Goal: Task Accomplishment & Management: Manage account settings

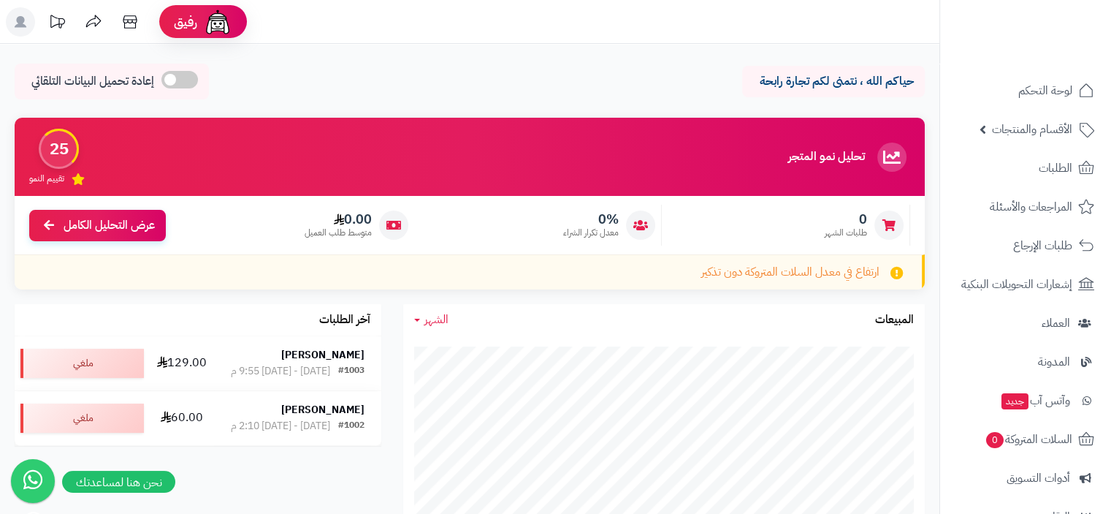
click at [132, 17] on icon at bounding box center [129, 21] width 29 height 29
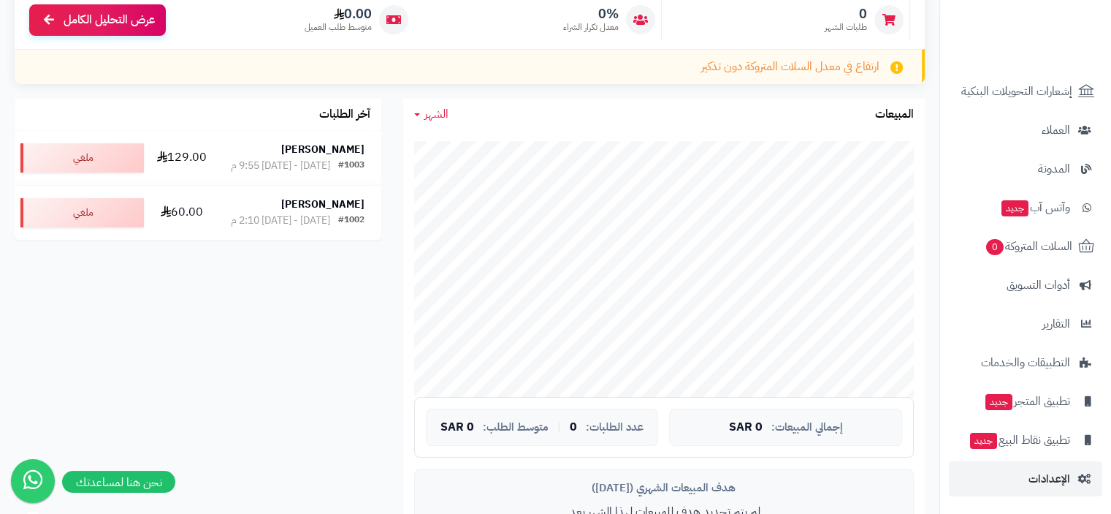
scroll to position [292, 0]
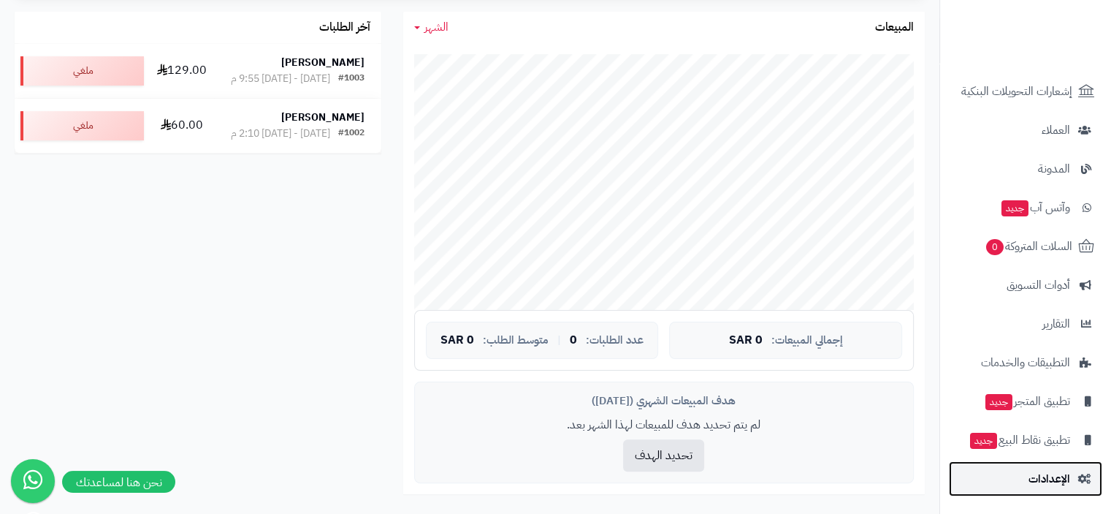
click at [1056, 476] on span "الإعدادات" at bounding box center [1050, 478] width 42 height 20
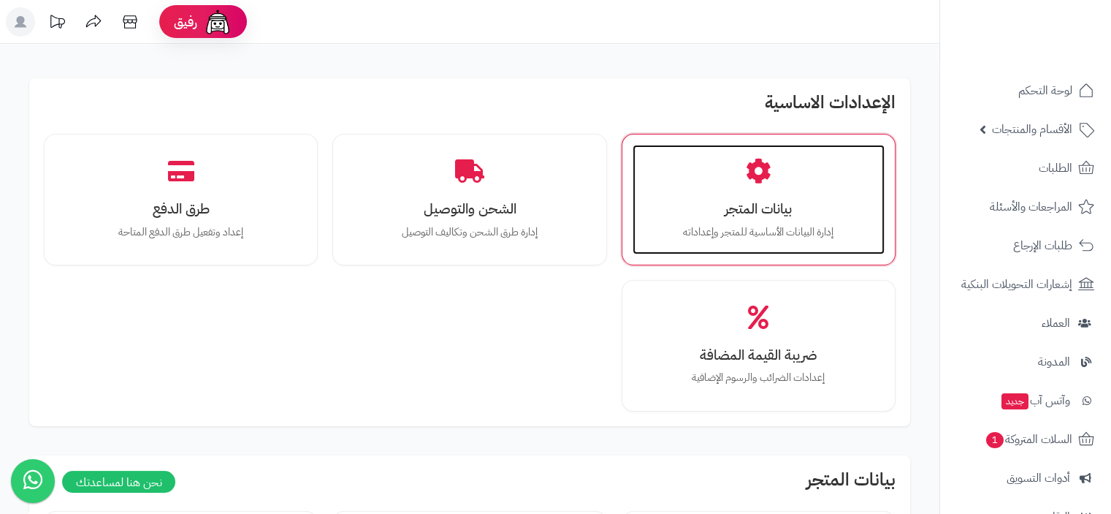
click at [764, 216] on h3 "بيانات المتجر" at bounding box center [758, 208] width 223 height 15
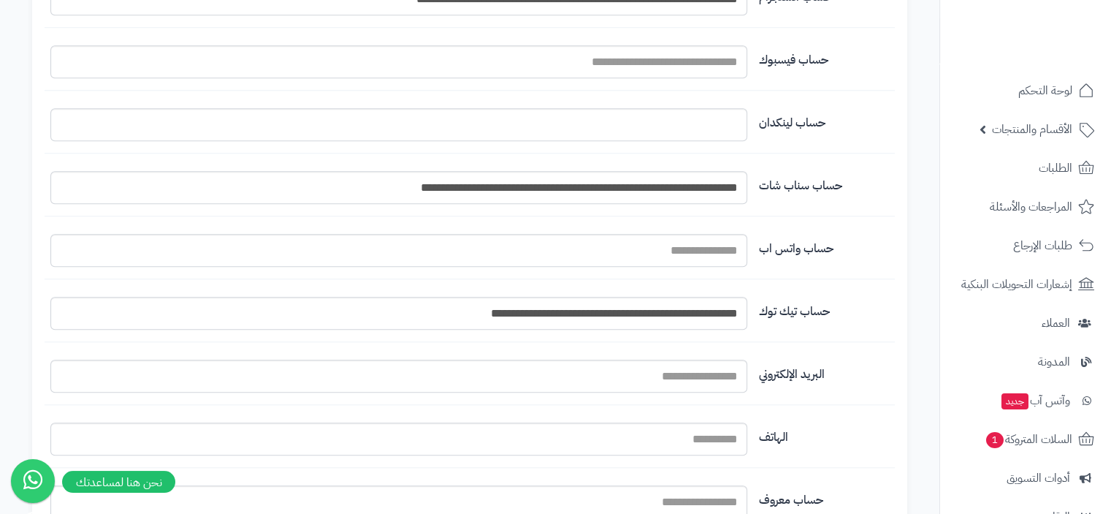
scroll to position [1242, 0]
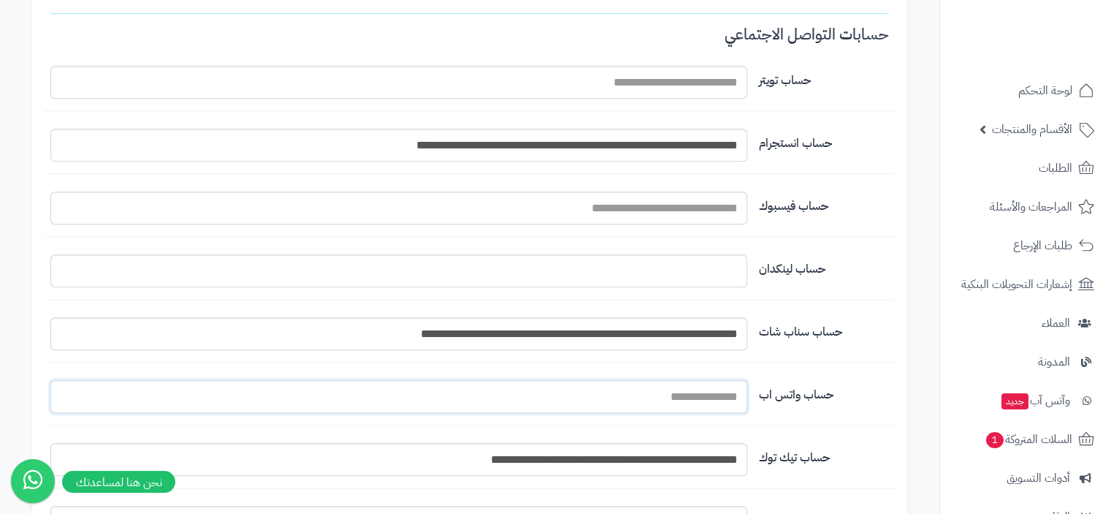
click at [663, 391] on input "اسم المتجر" at bounding box center [398, 396] width 697 height 33
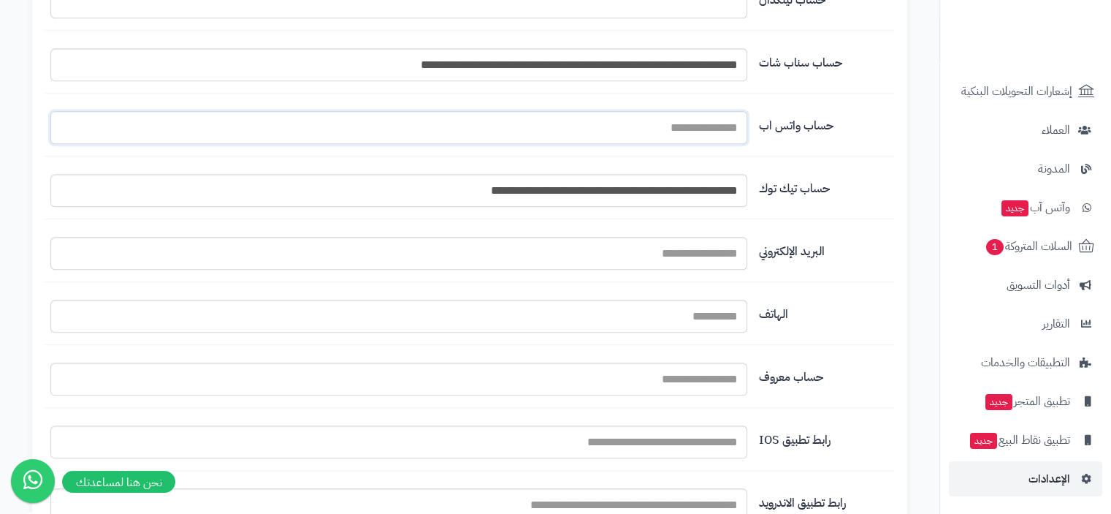
scroll to position [1536, 0]
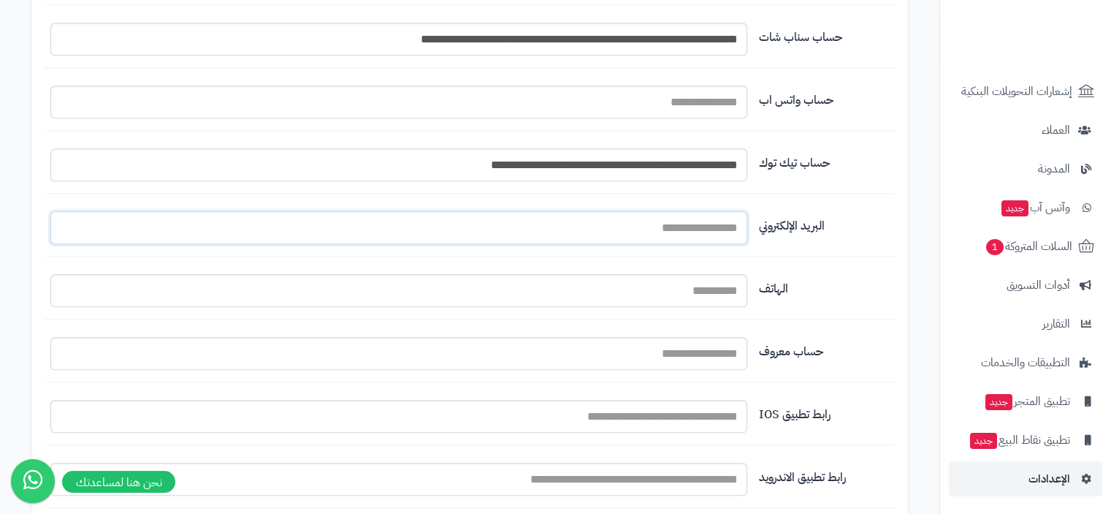
click at [733, 229] on input "اسم المتجر" at bounding box center [398, 227] width 697 height 33
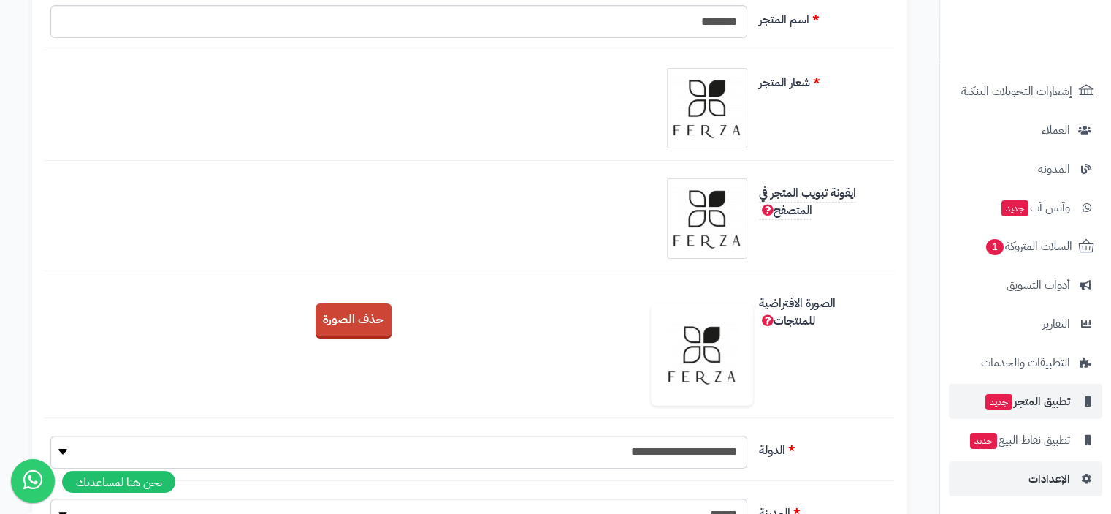
scroll to position [511, 0]
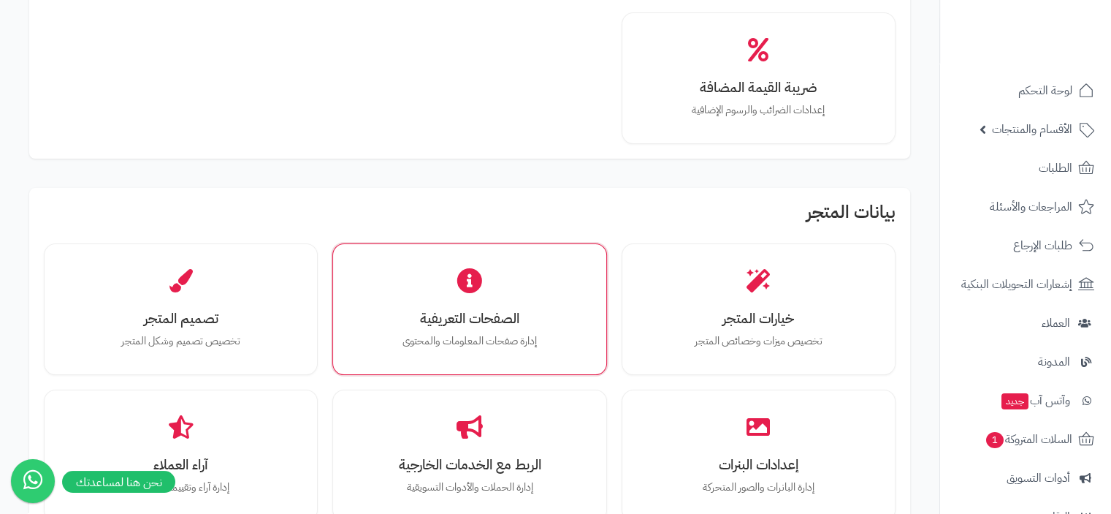
scroll to position [292, 0]
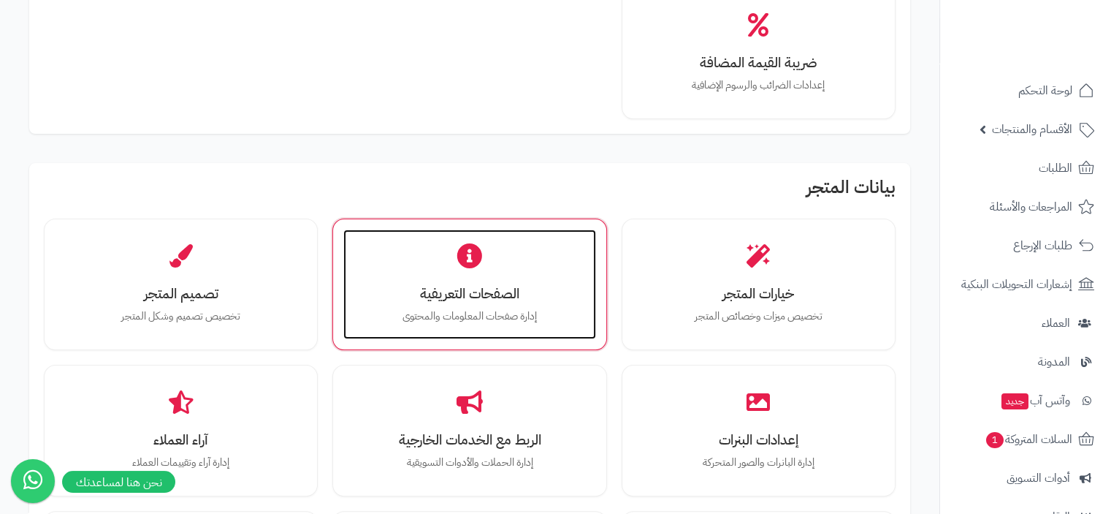
click at [446, 291] on h3 "الصفحات التعريفية" at bounding box center [469, 293] width 223 height 15
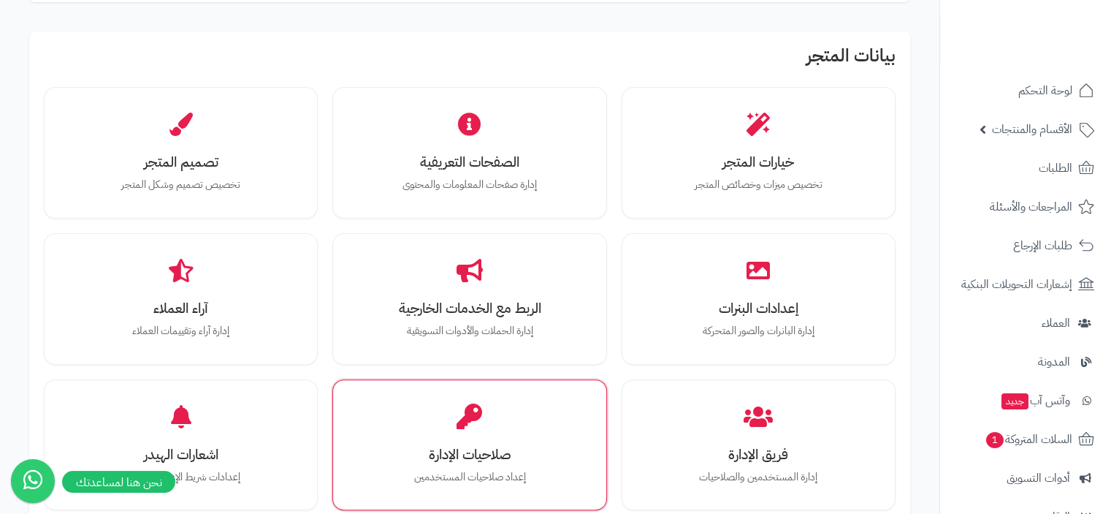
scroll to position [441, 0]
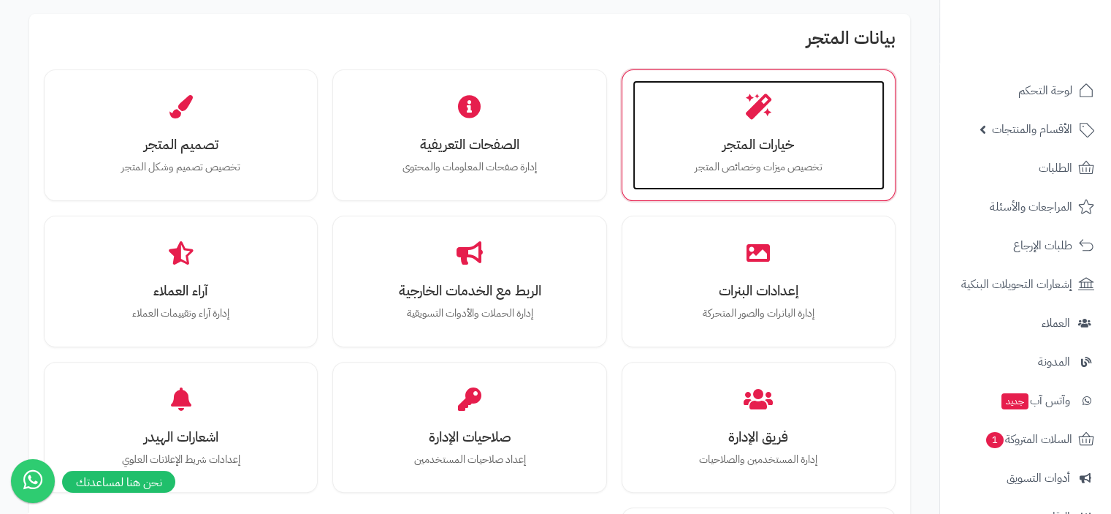
click at [745, 150] on h3 "خيارات المتجر" at bounding box center [758, 144] width 223 height 15
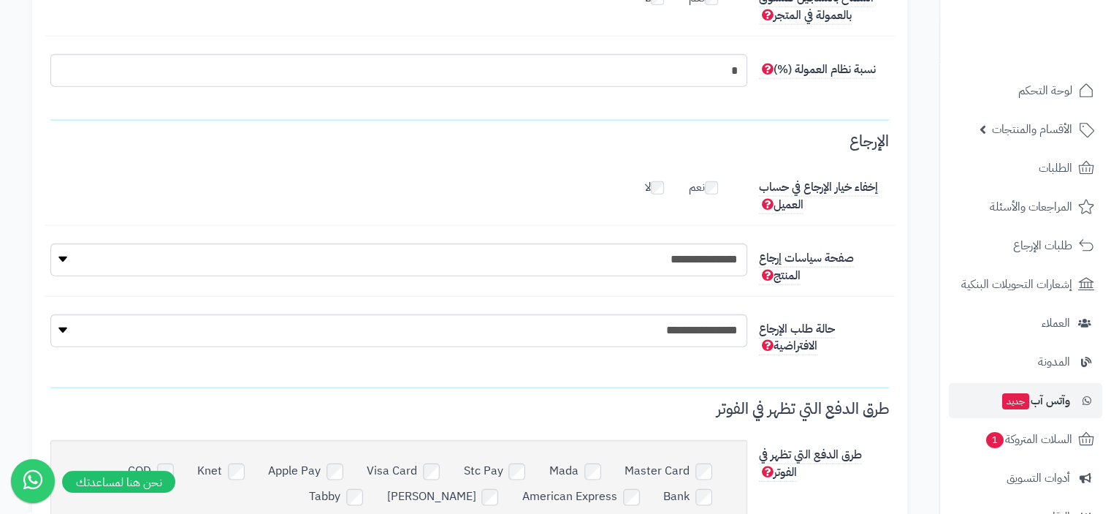
scroll to position [3128, 0]
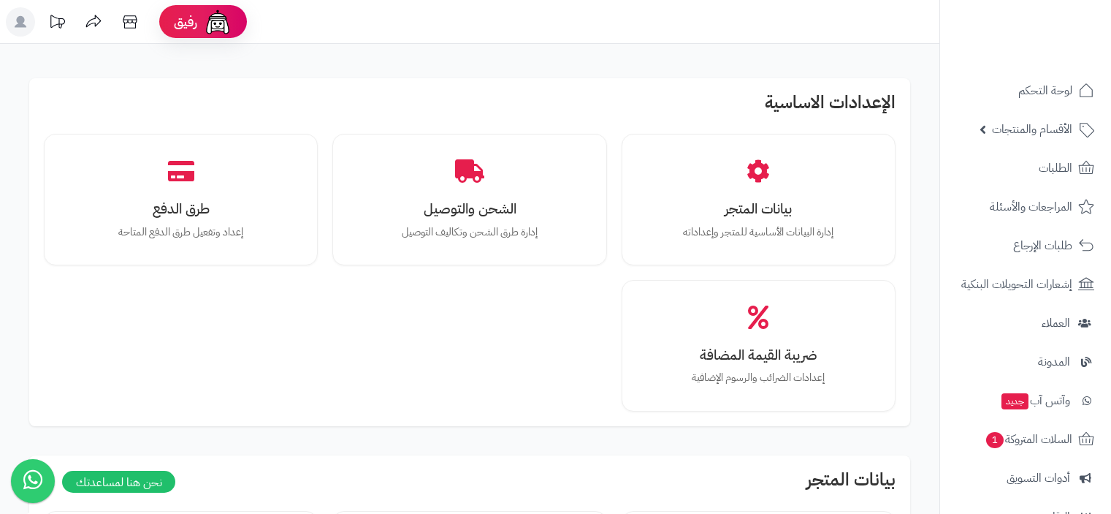
scroll to position [441, 0]
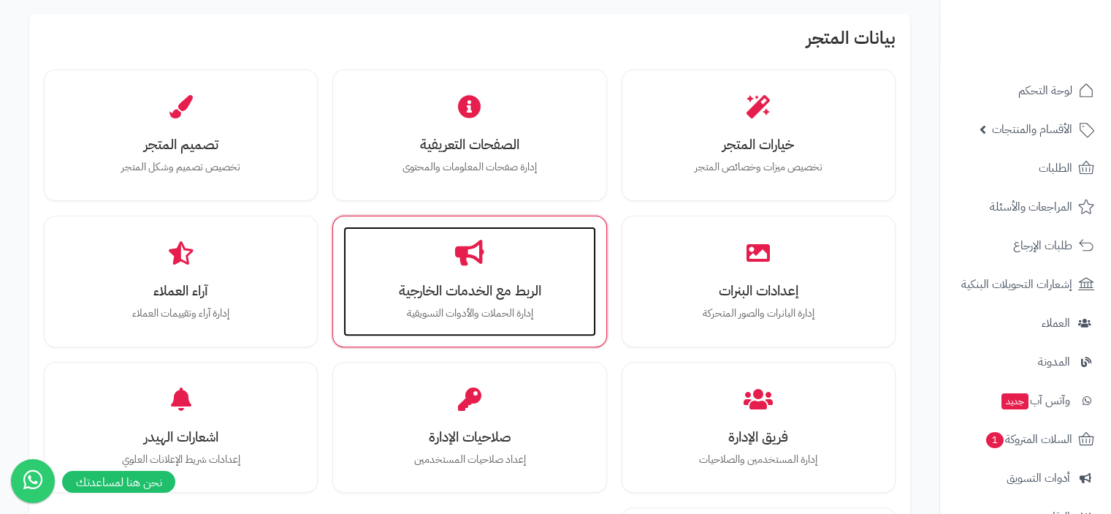
click at [471, 270] on div "الربط مع الخدمات الخارجية إدارة الحملات والأدوات التسويقية" at bounding box center [469, 281] width 252 height 110
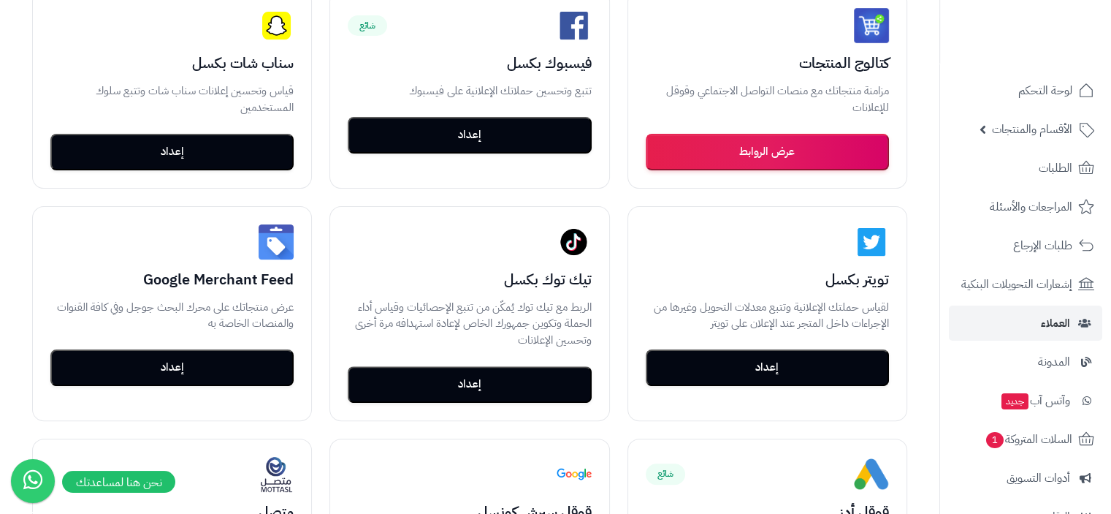
scroll to position [219, 0]
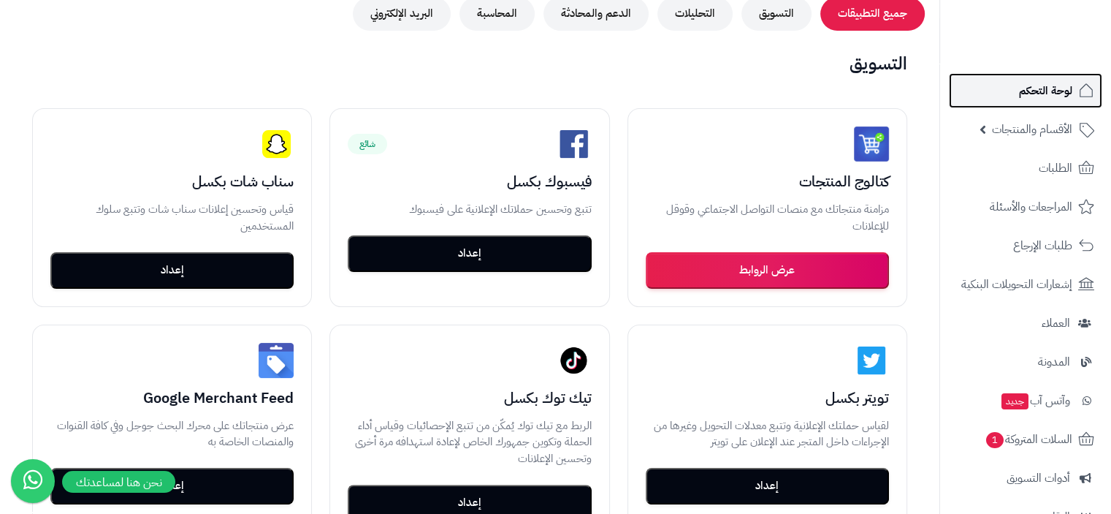
drag, startPoint x: 1061, startPoint y: 88, endPoint x: 1034, endPoint y: 88, distance: 26.3
click at [1060, 88] on span "لوحة التحكم" at bounding box center [1045, 90] width 53 height 20
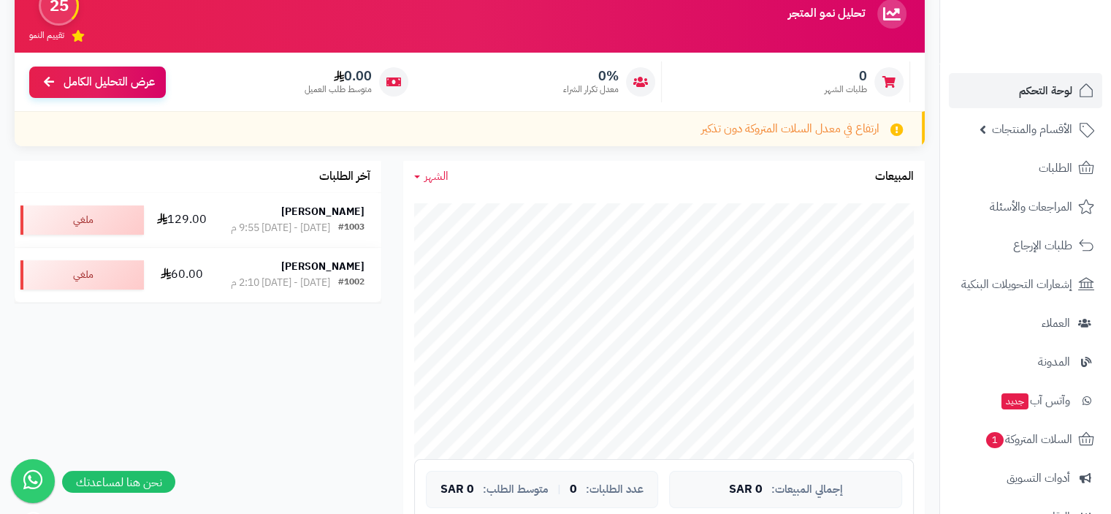
scroll to position [146, 0]
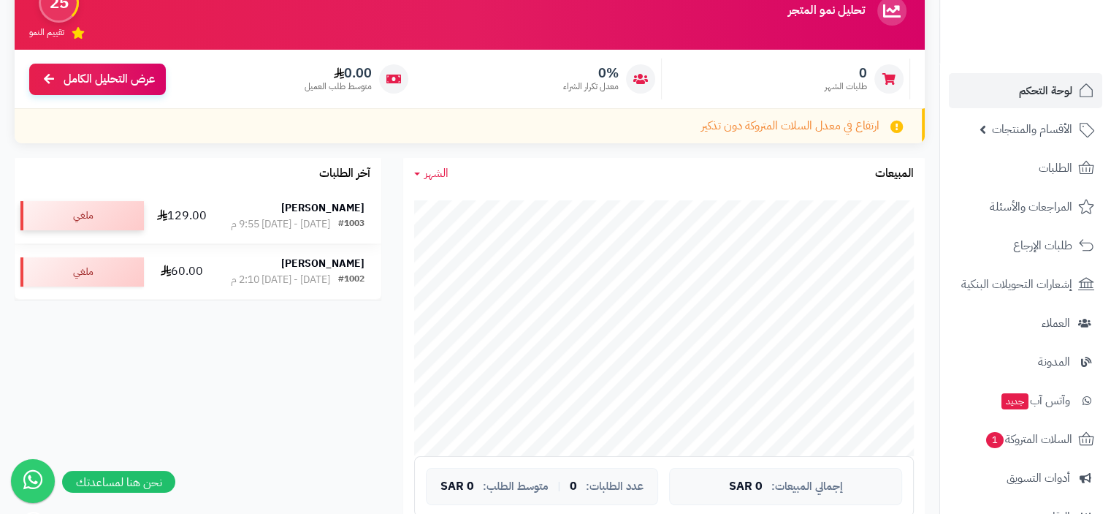
click at [75, 222] on div "ملغي" at bounding box center [81, 215] width 123 height 29
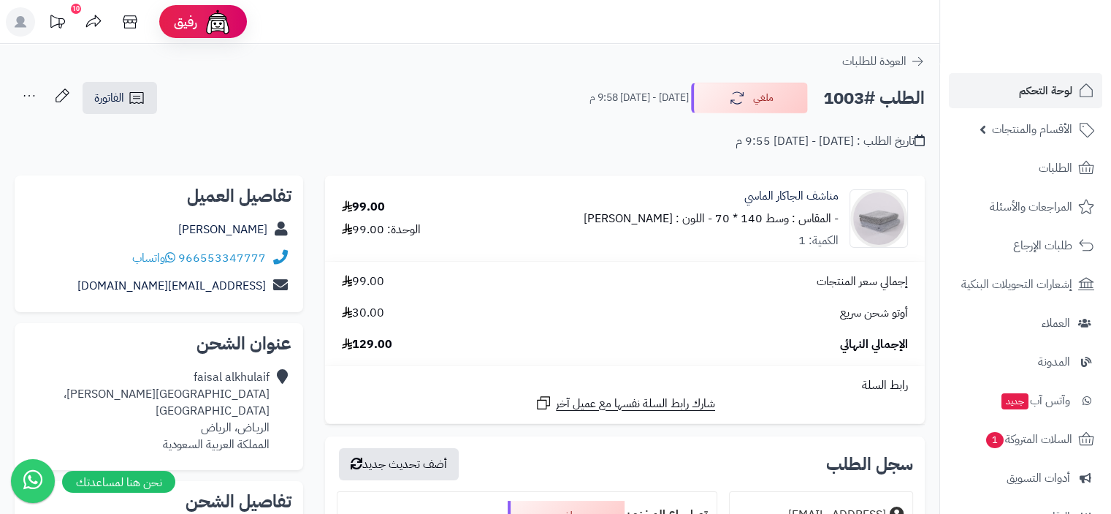
click at [34, 96] on icon at bounding box center [29, 95] width 11 height 1
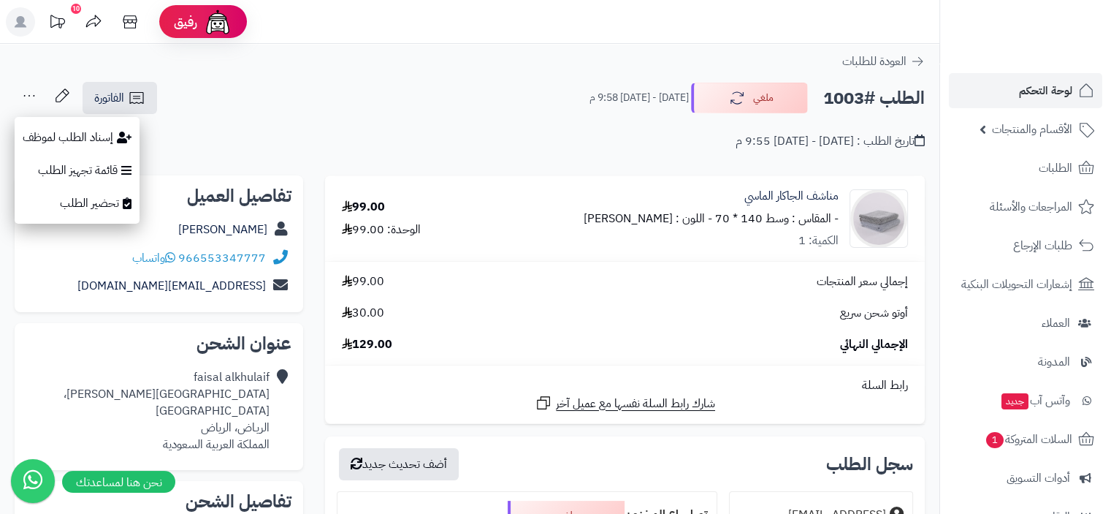
click at [417, 161] on input "**********" at bounding box center [469, 163] width 939 height 4
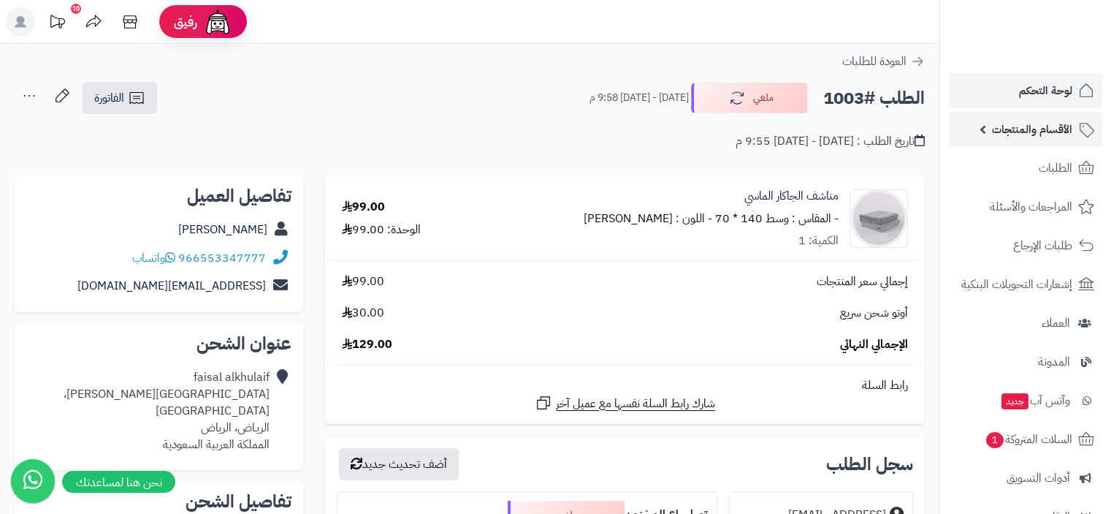
click at [1037, 131] on span "الأقسام والمنتجات" at bounding box center [1032, 129] width 80 height 20
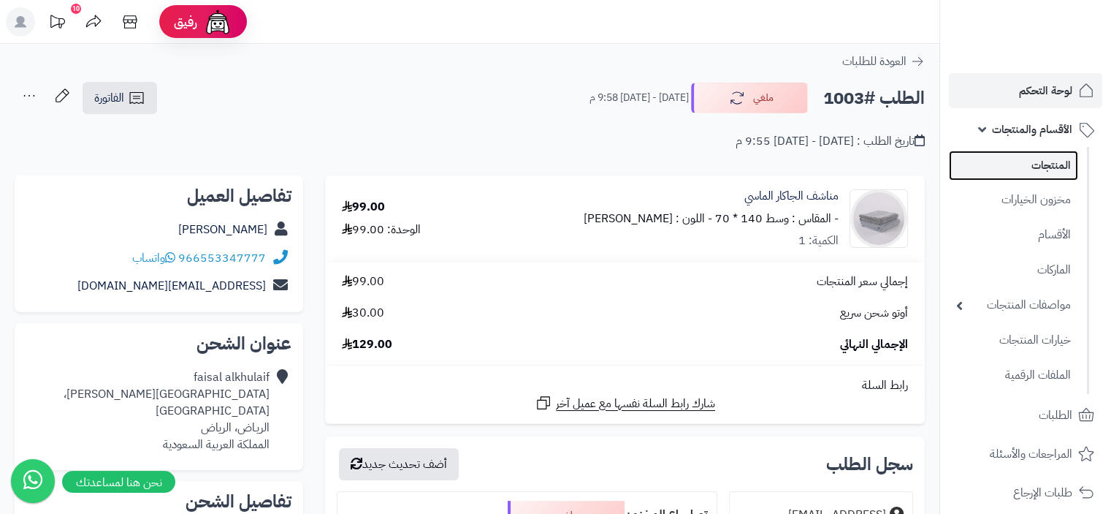
click at [1049, 167] on link "المنتجات" at bounding box center [1013, 165] width 129 height 30
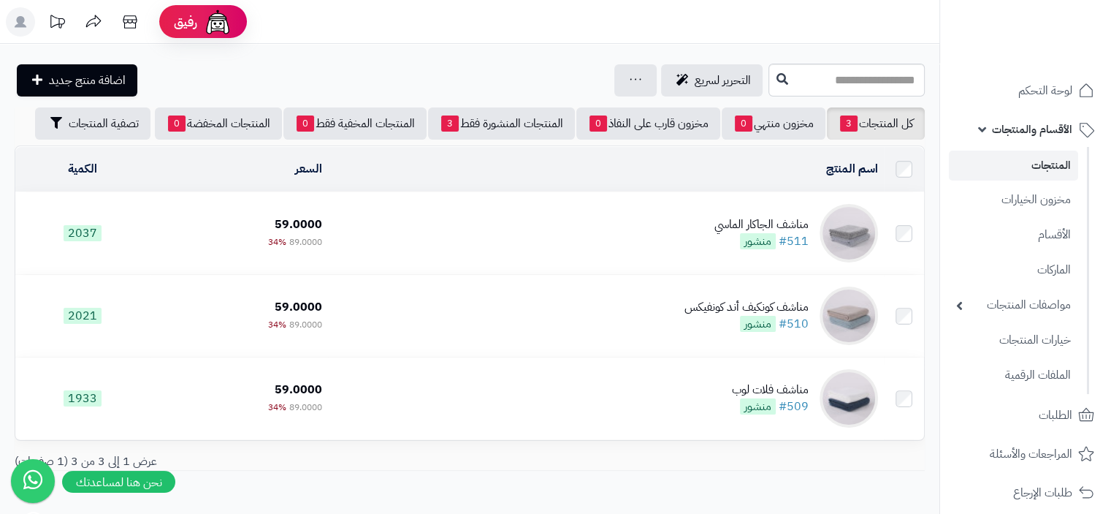
click at [1055, 162] on link "المنتجات" at bounding box center [1013, 165] width 129 height 30
click at [1058, 93] on span "لوحة التحكم" at bounding box center [1045, 90] width 53 height 20
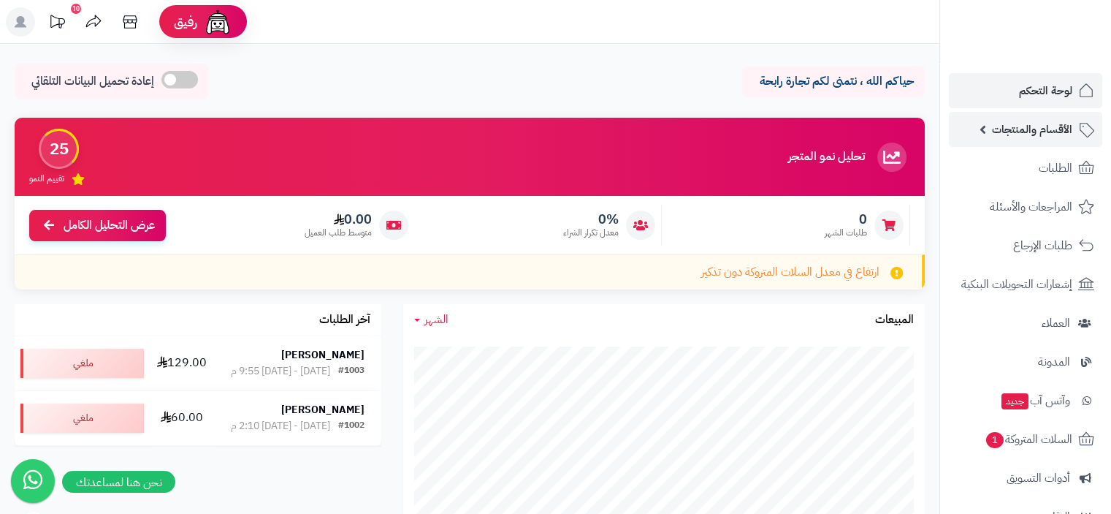
click at [1008, 130] on span "الأقسام والمنتجات" at bounding box center [1032, 129] width 80 height 20
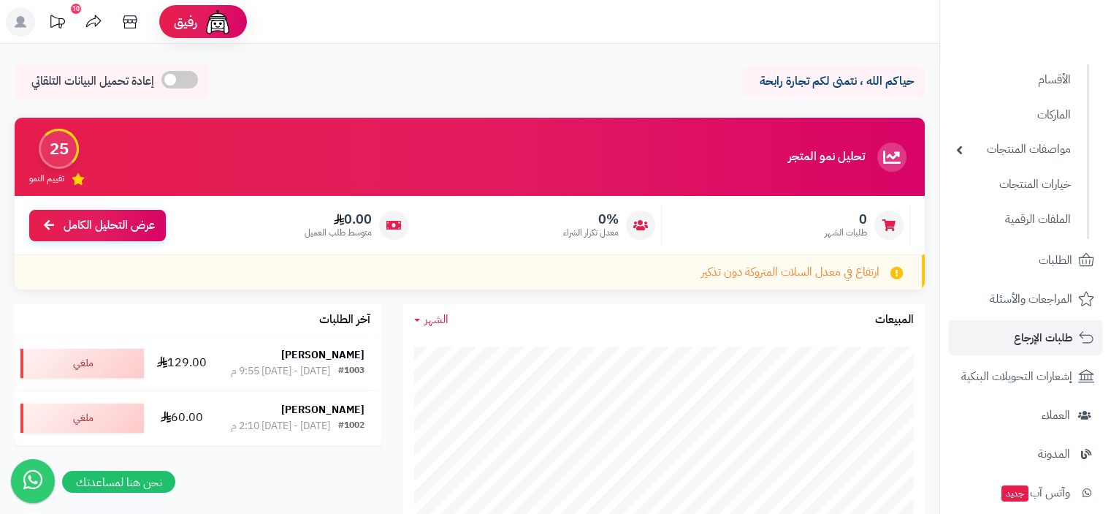
scroll to position [219, 0]
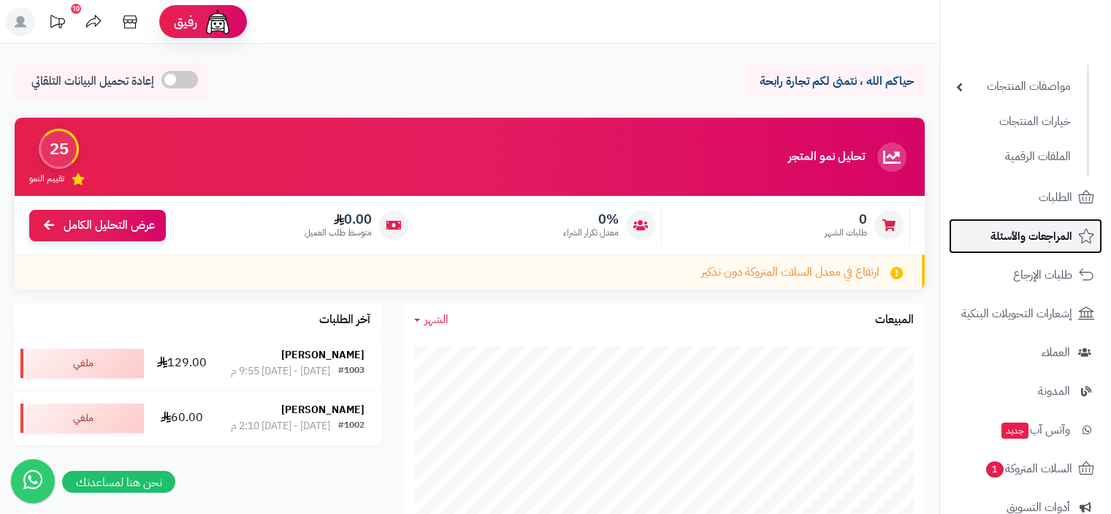
click at [1051, 236] on span "المراجعات والأسئلة" at bounding box center [1032, 236] width 82 height 20
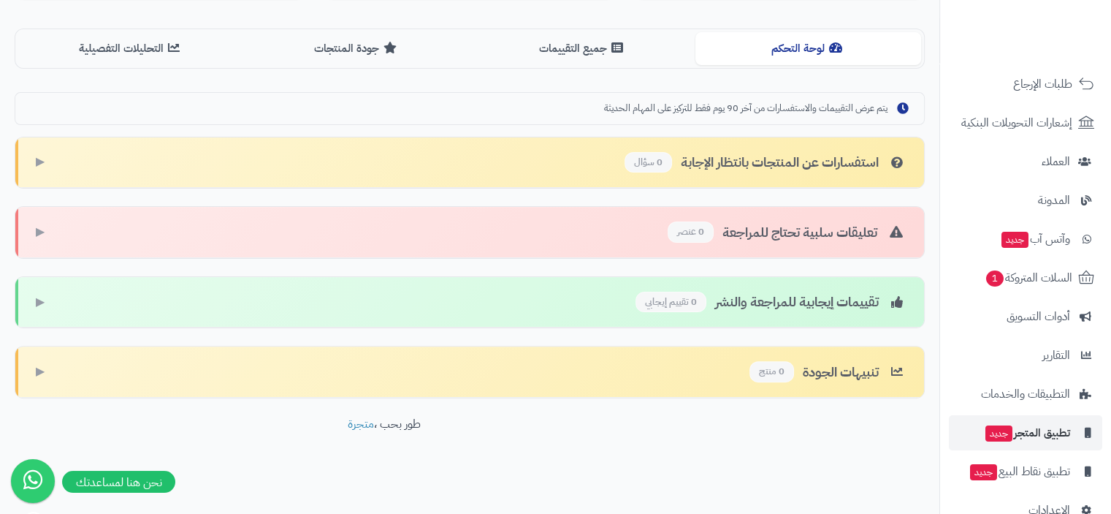
scroll to position [193, 0]
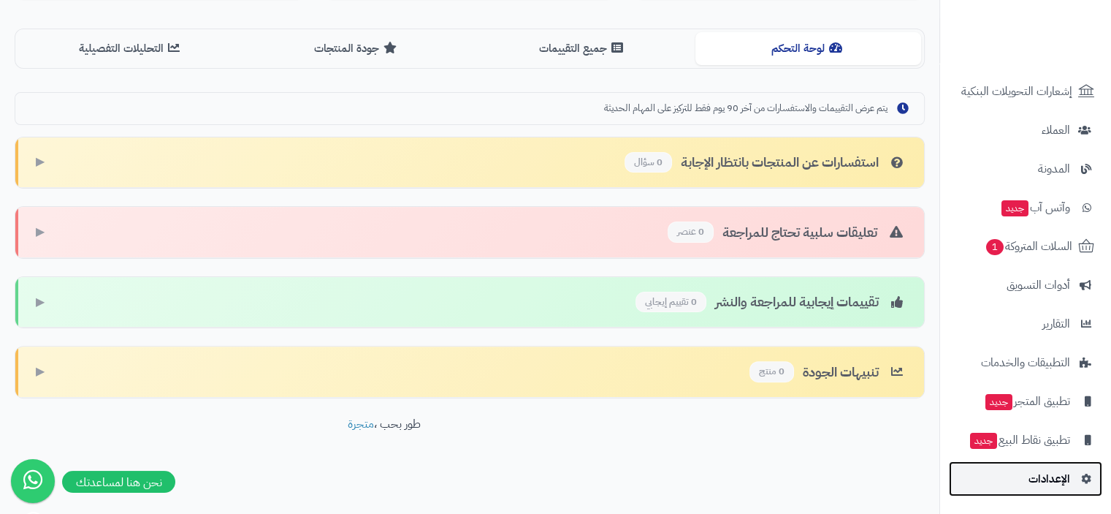
click at [1056, 477] on span "الإعدادات" at bounding box center [1050, 478] width 42 height 20
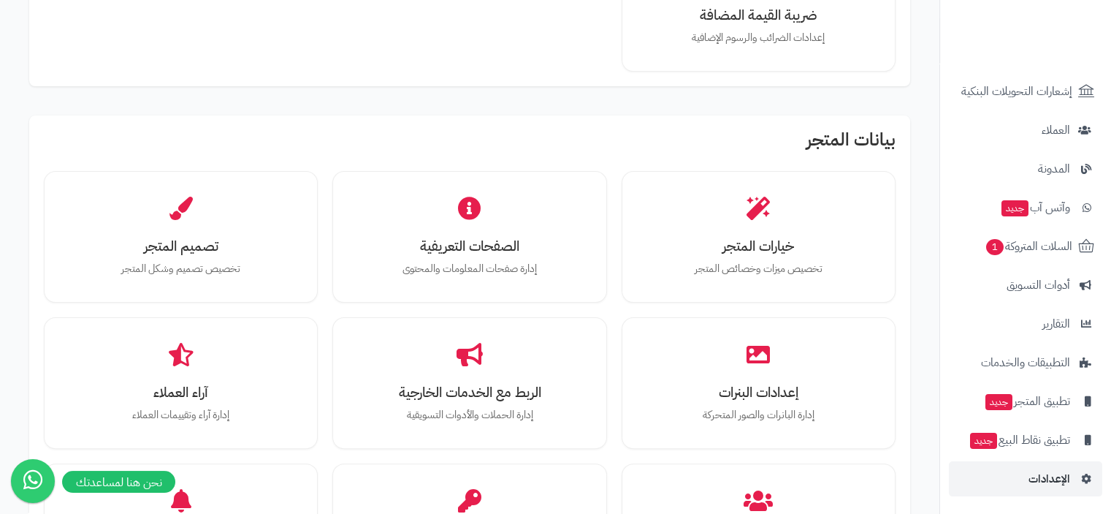
scroll to position [365, 0]
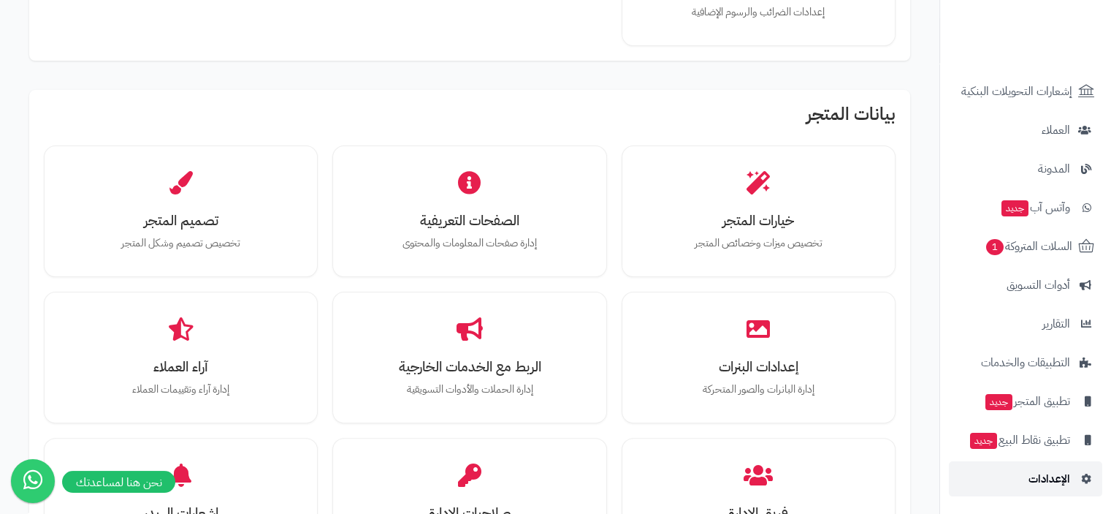
click at [1056, 478] on span "الإعدادات" at bounding box center [1050, 478] width 42 height 20
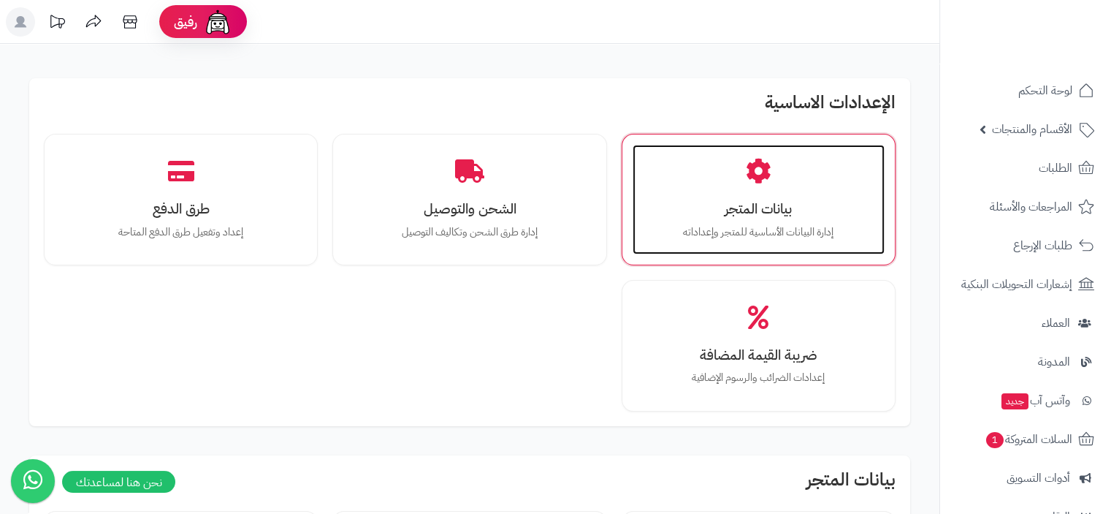
click at [739, 212] on h3 "بيانات المتجر" at bounding box center [758, 208] width 223 height 15
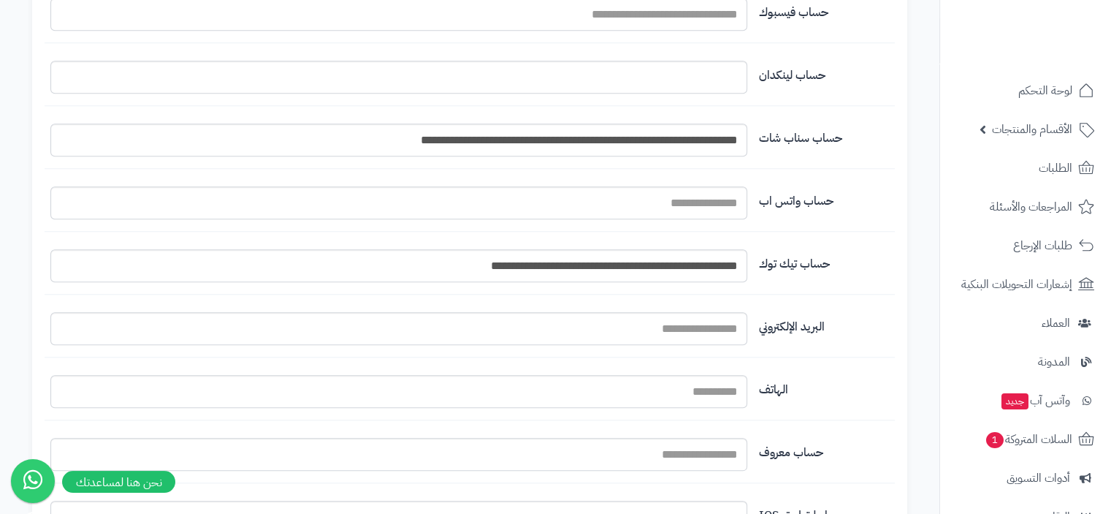
scroll to position [1461, 0]
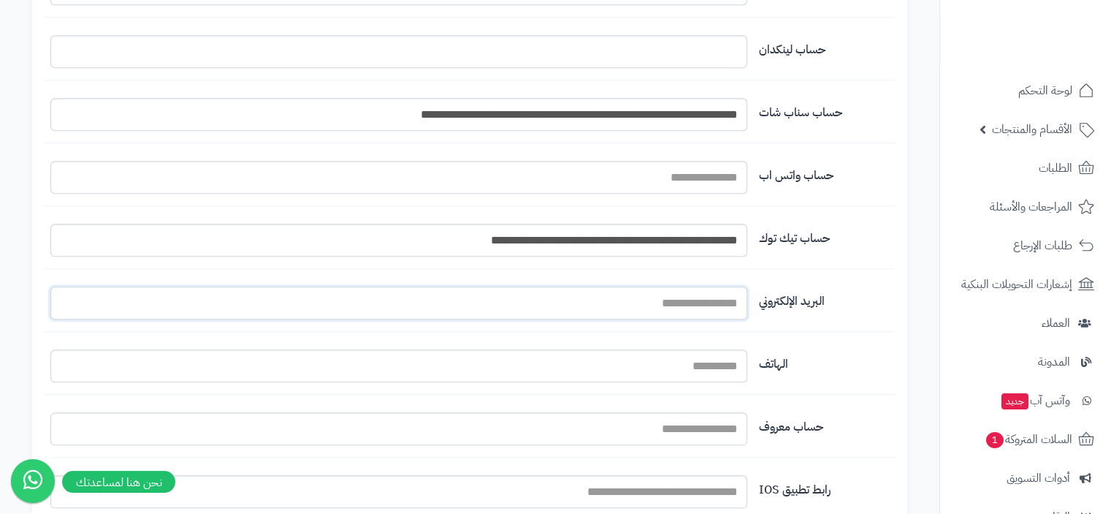
click at [712, 302] on input "اسم المتجر" at bounding box center [398, 302] width 697 height 33
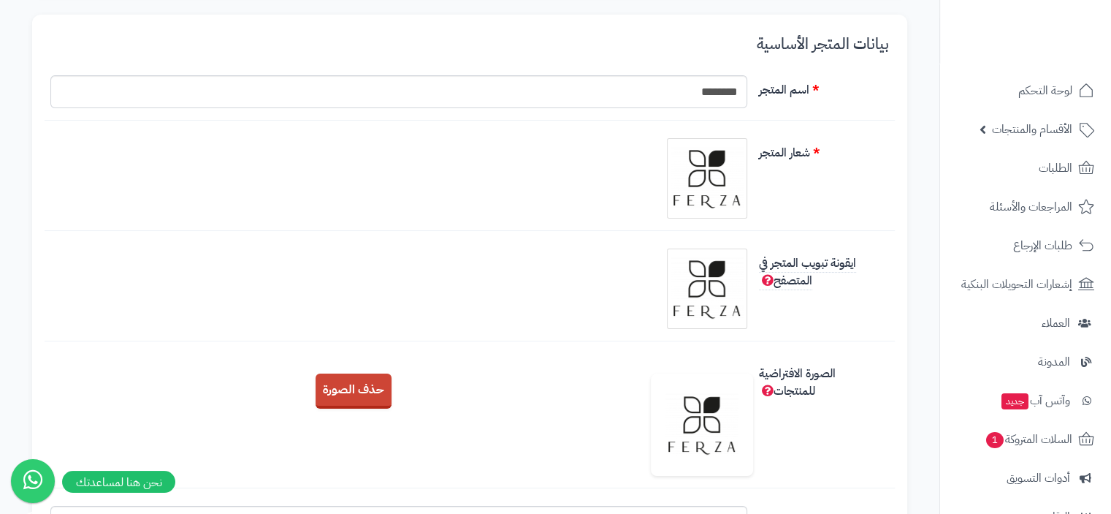
scroll to position [0, 0]
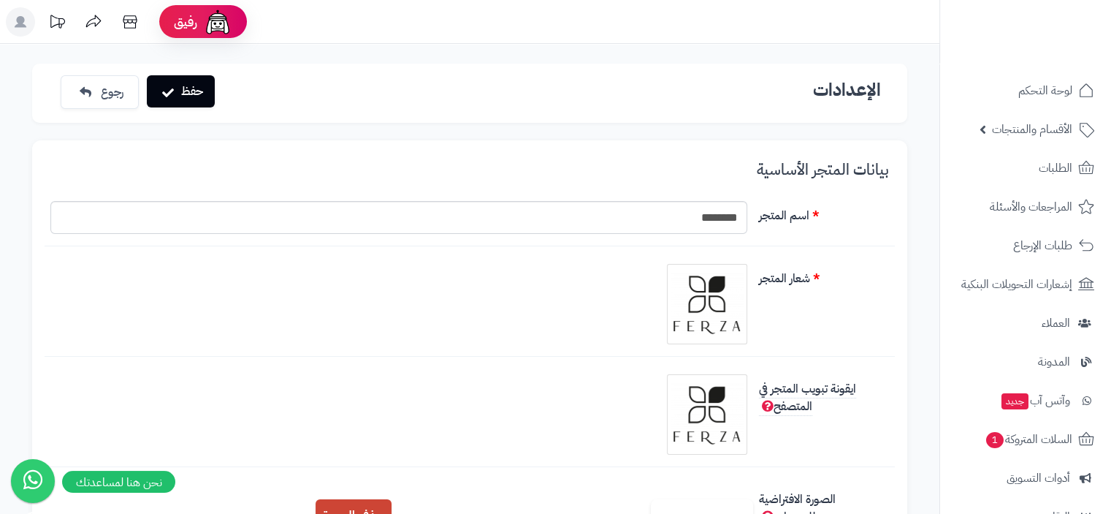
type input "**********"
click at [189, 94] on button "حفظ" at bounding box center [181, 91] width 68 height 32
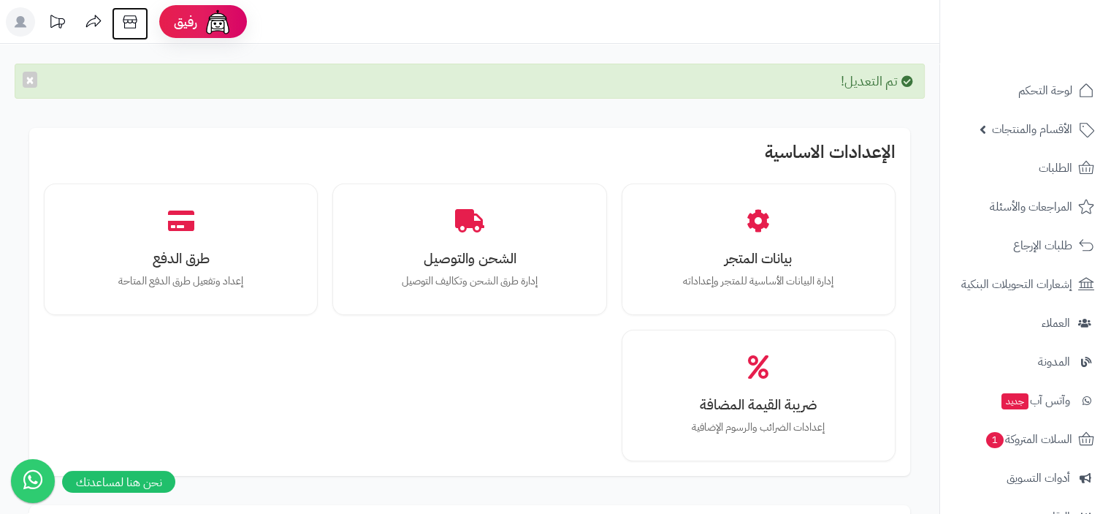
click at [125, 20] on icon at bounding box center [129, 21] width 29 height 29
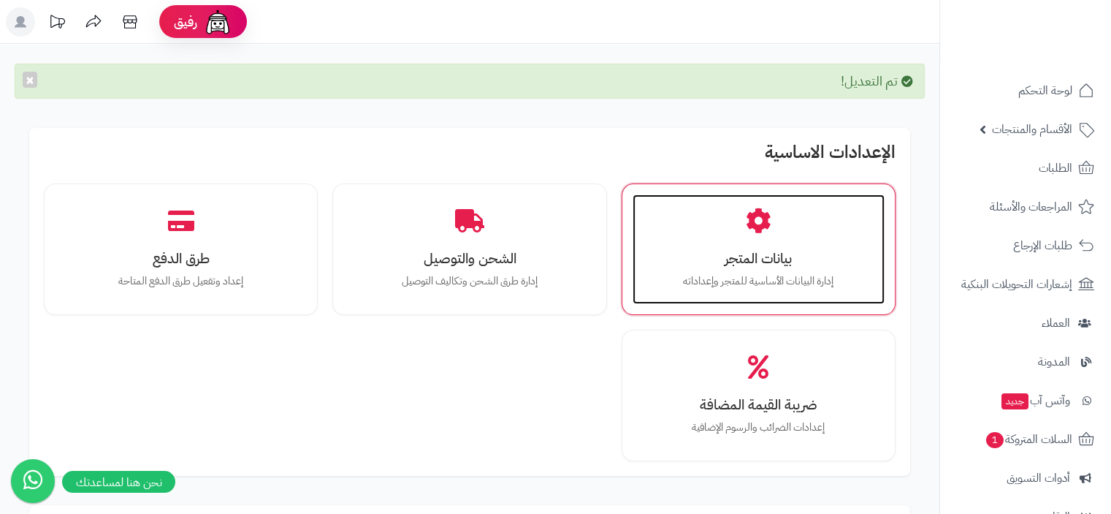
click at [758, 268] on div "بيانات المتجر إدارة البيانات الأساسية للمتجر وإعداداته" at bounding box center [759, 249] width 252 height 110
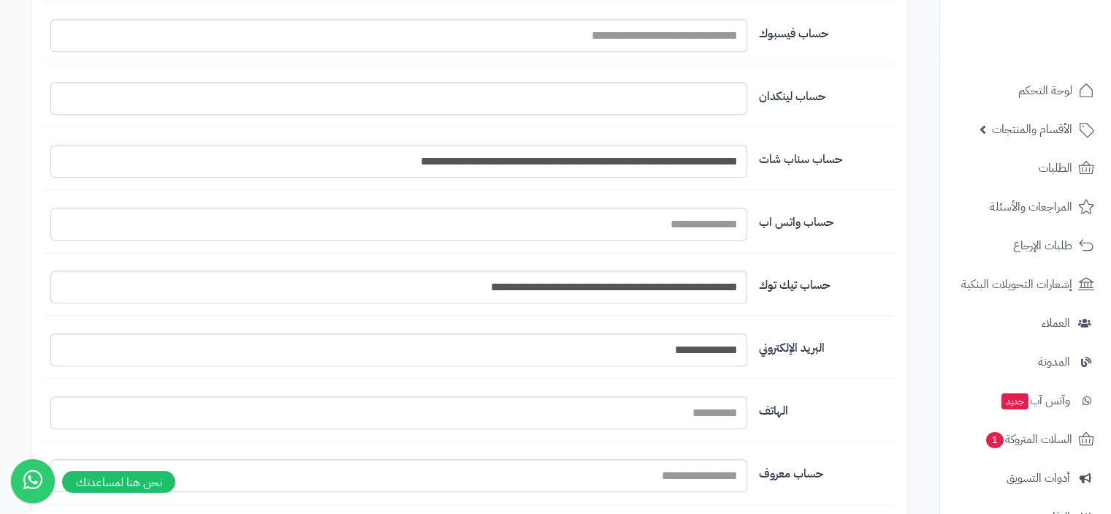
scroll to position [1390, 0]
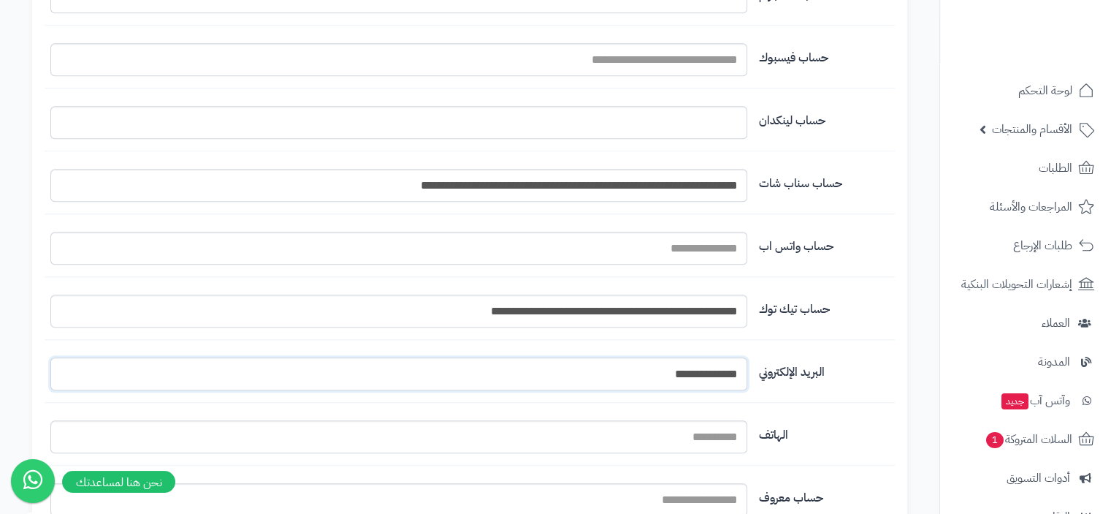
drag, startPoint x: 632, startPoint y: 372, endPoint x: 873, endPoint y: 376, distance: 241.1
click at [874, 375] on div "**********" at bounding box center [470, 379] width 850 height 45
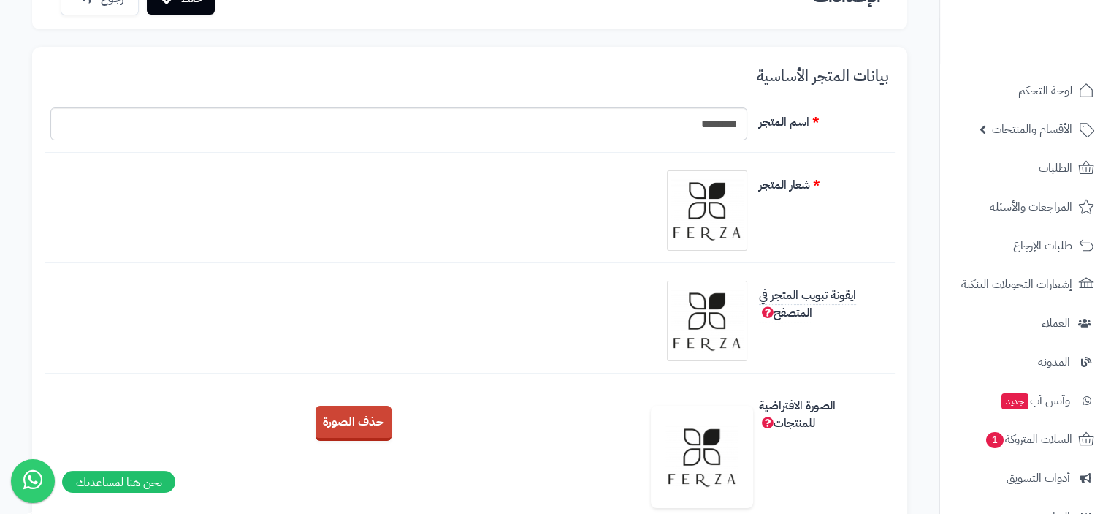
scroll to position [0, 0]
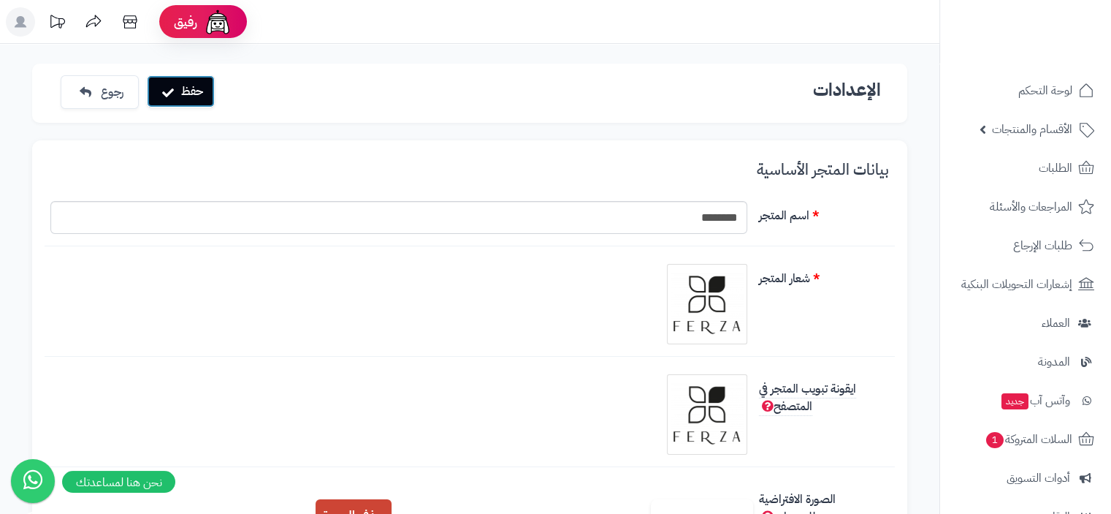
click at [172, 91] on icon "submit" at bounding box center [168, 93] width 12 height 12
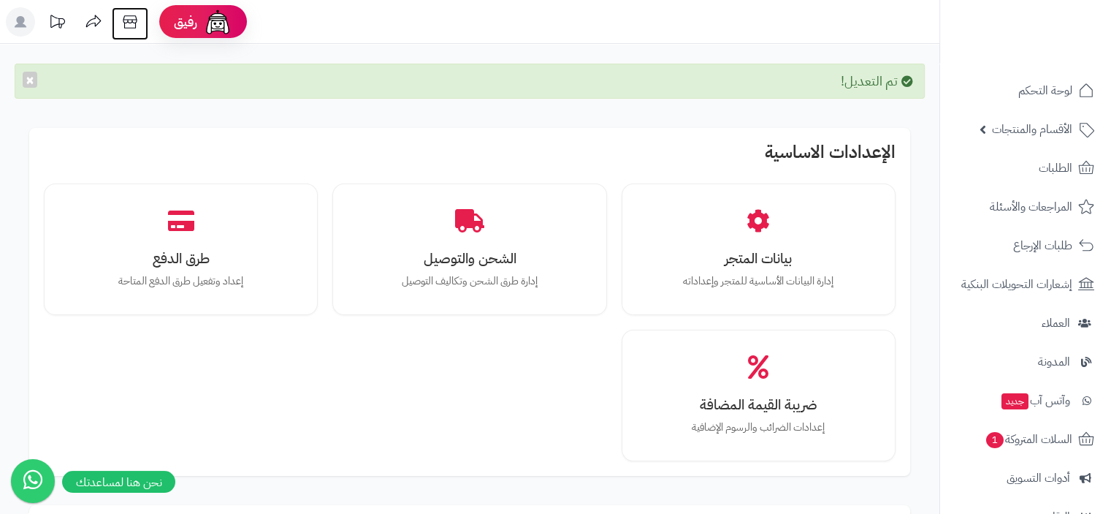
click at [137, 22] on icon at bounding box center [129, 21] width 29 height 29
click at [129, 20] on icon at bounding box center [129, 21] width 29 height 29
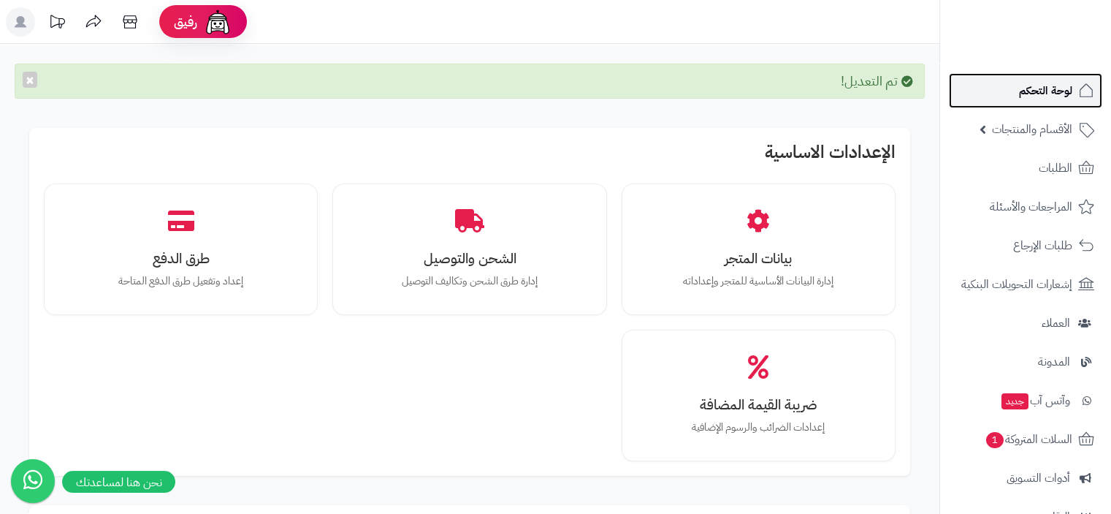
click at [1042, 96] on span "لوحة التحكم" at bounding box center [1045, 90] width 53 height 20
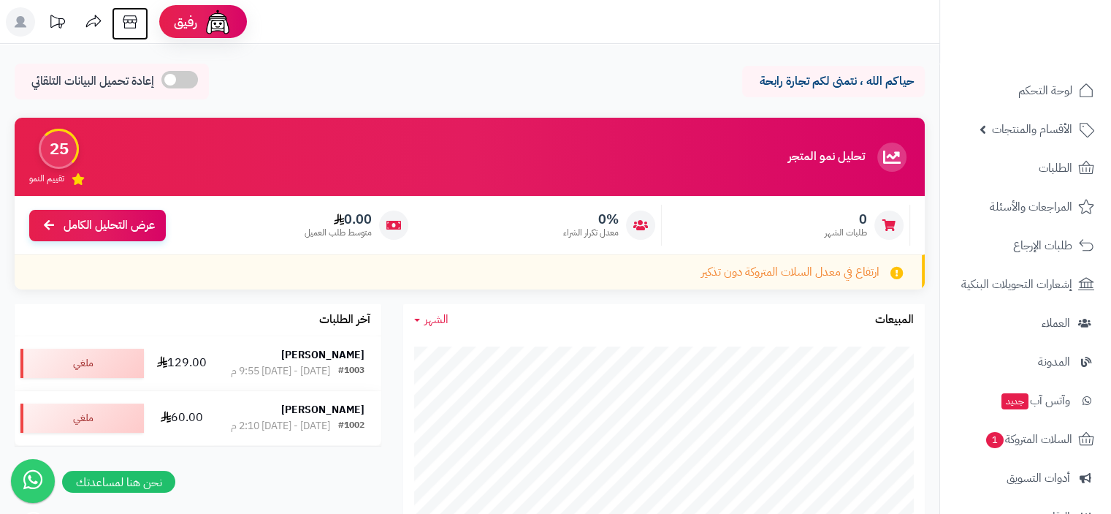
click at [129, 27] on icon at bounding box center [129, 21] width 29 height 29
click at [123, 26] on icon at bounding box center [129, 21] width 29 height 29
click at [135, 23] on icon at bounding box center [130, 21] width 14 height 13
click at [123, 26] on icon at bounding box center [129, 21] width 29 height 29
